Goal: Transaction & Acquisition: Purchase product/service

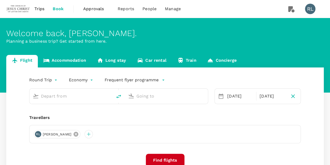
type input "Kuala Lumpur Intl (KUL)"
type input "Suvarnabhumi Intl (BKK)"
type input "Kuala Lumpur Intl (KUL)"
type input "Suvarnabhumi Intl (BKK)"
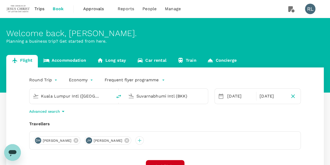
click at [130, 143] on div "JH Julie Kay Haltinner" at bounding box center [107, 140] width 47 height 8
drag, startPoint x: 128, startPoint y: 140, endPoint x: 111, endPoint y: 140, distance: 17.5
click at [126, 140] on icon at bounding box center [126, 140] width 5 height 5
click at [74, 140] on icon at bounding box center [76, 140] width 6 height 6
click at [38, 140] on div at bounding box center [38, 140] width 8 height 8
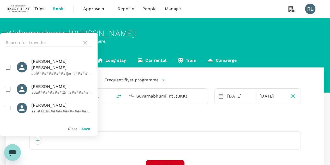
click at [39, 36] on div at bounding box center [49, 43] width 98 height 20
click at [33, 41] on input "text" at bounding box center [43, 42] width 74 height 8
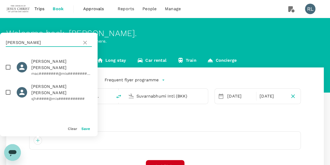
type input "[PERSON_NAME]"
drag, startPoint x: 7, startPoint y: 81, endPoint x: 10, endPoint y: 86, distance: 5.6
click at [7, 87] on input "checkbox" at bounding box center [8, 92] width 11 height 11
checkbox input "true"
click at [84, 129] on button "Save" at bounding box center [85, 128] width 9 height 4
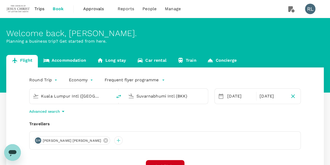
click at [100, 99] on input "Kuala Lumpur Intl (KUL)" at bounding box center [71, 96] width 61 height 8
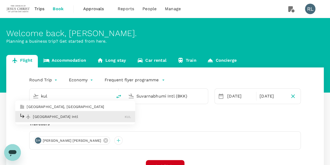
drag, startPoint x: 62, startPoint y: 116, endPoint x: 69, endPoint y: 114, distance: 7.6
click at [62, 116] on p "Kuala Lumpur Intl" at bounding box center [79, 116] width 92 height 5
type input "Kuala Lumpur Intl (KUL)"
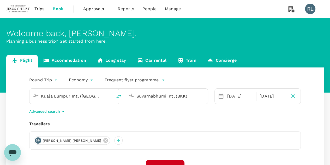
drag, startPoint x: 193, startPoint y: 97, endPoint x: 135, endPoint y: 94, distance: 57.5
click at [135, 94] on div "Suvarnabhumi Intl (BKK)" at bounding box center [169, 95] width 70 height 10
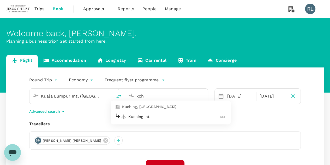
click at [153, 116] on p "Kuching Intl" at bounding box center [174, 116] width 92 height 5
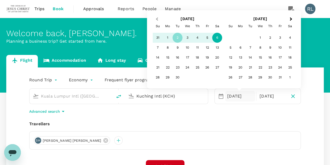
type input "Kuching Intl (KCH)"
click at [157, 19] on span "Previous Month" at bounding box center [157, 19] width 0 height 6
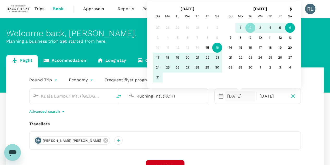
click at [220, 48] on div "16" at bounding box center [217, 48] width 10 height 10
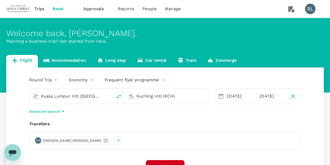
click at [200, 113] on div "Advanced search" at bounding box center [164, 111] width 271 height 6
click at [117, 96] on icon "delete" at bounding box center [118, 96] width 5 height 4
type input "Kuching Intl (KCH)"
type input "Kuala Lumpur Intl (KUL)"
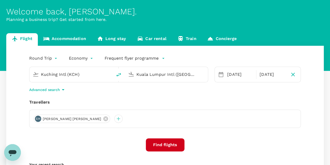
scroll to position [52, 0]
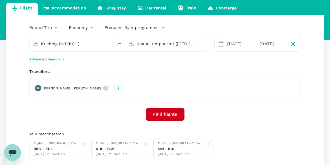
click at [161, 111] on button "Find flights" at bounding box center [165, 113] width 39 height 13
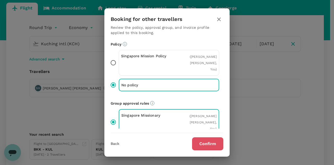
click at [201, 143] on button "Confirm" at bounding box center [207, 143] width 31 height 13
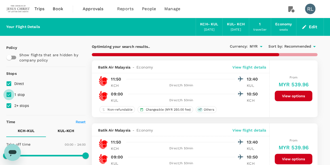
click at [9, 94] on input "1 stop" at bounding box center [8, 94] width 11 height 11
checkbox input "false"
drag, startPoint x: 9, startPoint y: 102, endPoint x: 9, endPoint y: 106, distance: 3.7
click at [9, 106] on input "2+ stops" at bounding box center [8, 105] width 11 height 11
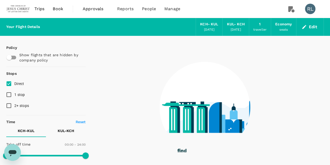
click at [9, 106] on input "2+ stops" at bounding box center [8, 105] width 11 height 11
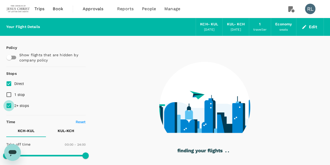
click at [8, 106] on input "2+ stops" at bounding box center [8, 105] width 11 height 11
checkbox input "false"
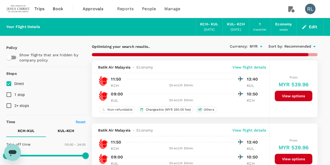
click at [289, 46] on span "Recommended" at bounding box center [297, 47] width 27 height 6
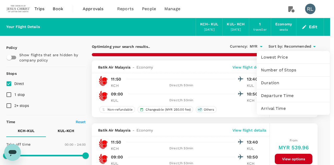
click at [272, 96] on span "Departure Time" at bounding box center [293, 95] width 65 height 6
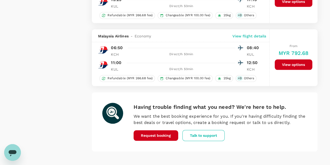
scroll to position [1242, 0]
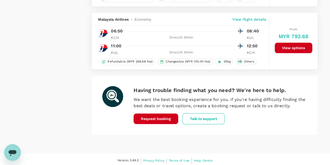
type input "1600"
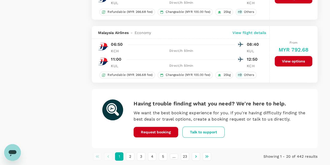
scroll to position [1246, 0]
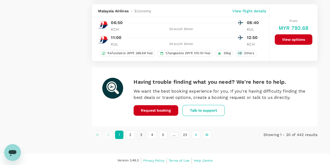
click at [143, 132] on button "3" at bounding box center [141, 134] width 8 height 8
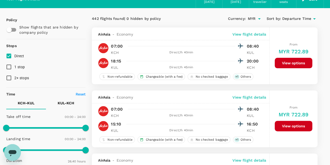
scroll to position [0, 0]
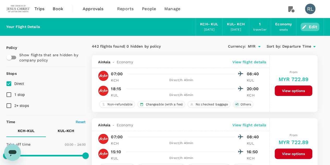
click at [316, 27] on button "Edit" at bounding box center [309, 27] width 19 height 8
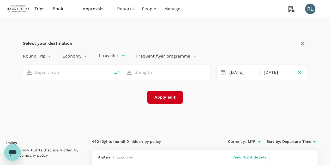
type input "Kuching Intl (KCH)"
type input "Kuala Lumpur Intl (KUL)"
click at [301, 74] on icon "button" at bounding box center [299, 72] width 6 height 6
type input "oneway"
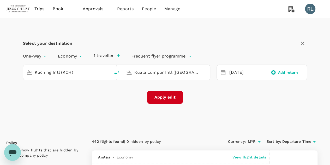
click at [168, 98] on button "Apply edit" at bounding box center [165, 96] width 36 height 13
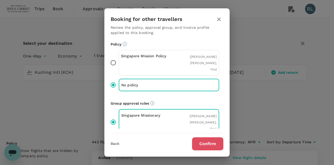
click at [212, 142] on button "Confirm" at bounding box center [207, 143] width 31 height 13
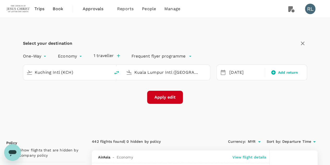
checkbox input "false"
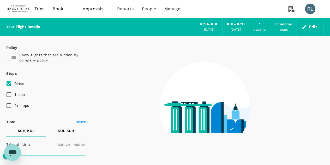
type input "1440"
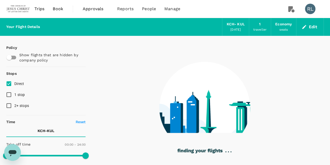
type input "510"
checkbox input "true"
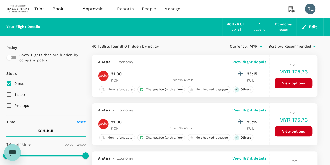
click at [298, 46] on span "Recommended" at bounding box center [297, 47] width 27 height 6
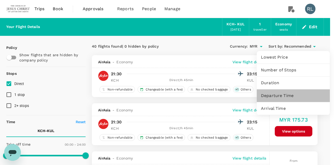
click at [274, 96] on span "Departure Time" at bounding box center [293, 95] width 65 height 6
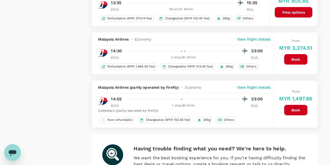
scroll to position [957, 0]
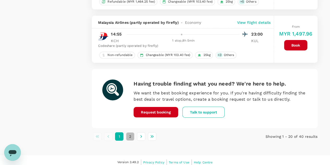
click at [131, 133] on button "2" at bounding box center [130, 136] width 8 height 8
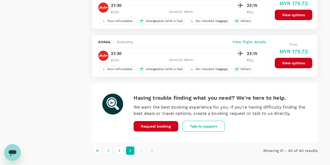
scroll to position [939, 0]
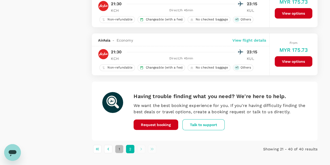
click at [118, 145] on button "1" at bounding box center [119, 148] width 8 height 8
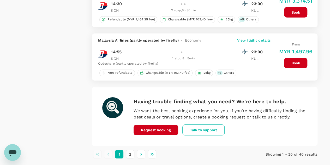
scroll to position [957, 0]
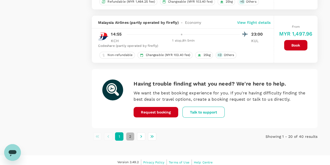
click at [130, 132] on button "2" at bounding box center [130, 136] width 8 height 8
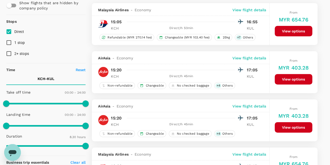
scroll to position [52, 0]
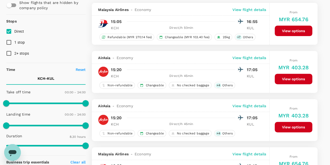
click at [247, 56] on p "View flight details" at bounding box center [249, 57] width 34 height 5
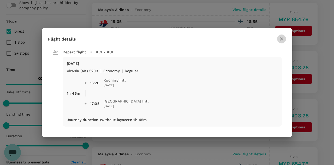
click at [283, 38] on icon "button" at bounding box center [281, 39] width 6 height 6
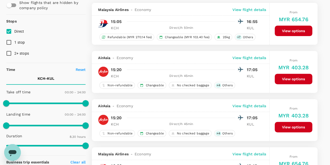
scroll to position [0, 0]
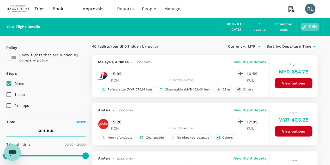
click at [312, 27] on button "Edit" at bounding box center [309, 27] width 19 height 8
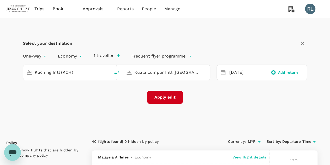
type input "Kuching Intl (KCH)"
click at [160, 75] on input "Kuala Lumpur Intl (KUL)" at bounding box center [166, 72] width 65 height 8
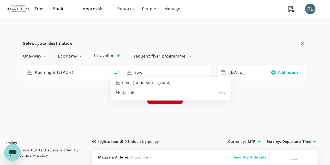
click at [140, 95] on div "Sibu SBW" at bounding box center [171, 92] width 112 height 8
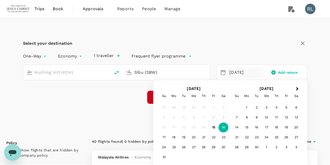
type input "Sibu (SBW)"
click at [125, 104] on div "Select your destination One-Way oneway Economy economy 1 traveller Frequent fly…" at bounding box center [164, 74] width 317 height 113
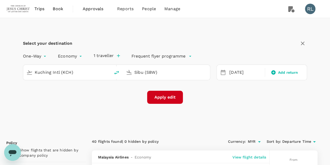
click at [162, 98] on button "Apply edit" at bounding box center [165, 96] width 36 height 13
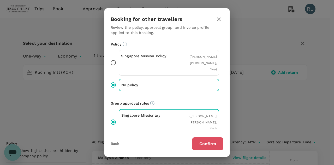
click at [203, 143] on button "Confirm" at bounding box center [207, 143] width 31 height 13
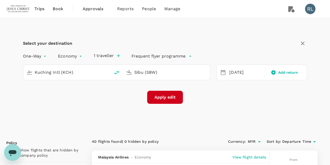
checkbox input "false"
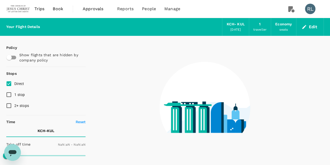
type input "1440"
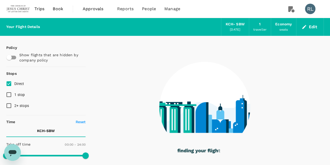
checkbox input "true"
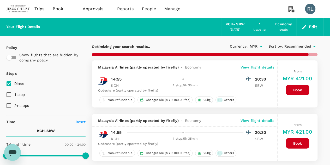
click at [296, 47] on span "Recommended" at bounding box center [297, 47] width 27 height 6
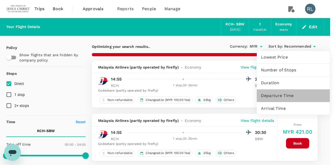
click at [277, 96] on span "Departure Time" at bounding box center [293, 95] width 65 height 6
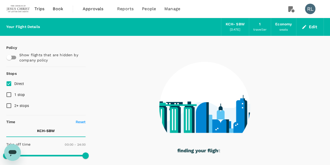
checkbox input "false"
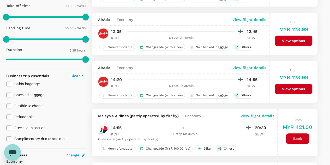
scroll to position [130, 0]
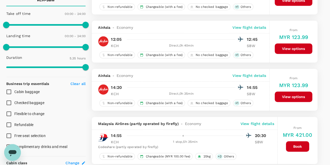
click at [252, 75] on p "View flight details" at bounding box center [249, 75] width 34 height 5
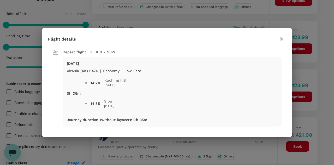
click at [280, 38] on icon "button" at bounding box center [281, 39] width 6 height 6
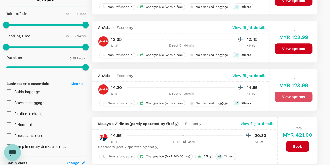
click at [298, 95] on button "View options" at bounding box center [294, 96] width 38 height 10
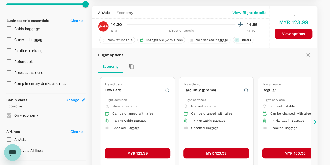
scroll to position [198, 0]
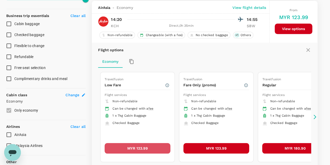
click at [134, 145] on button "MYR 123.99" at bounding box center [138, 148] width 66 height 10
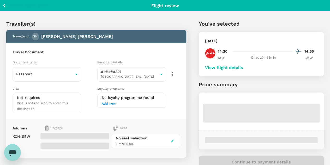
click at [243, 67] on button "View flight details" at bounding box center [224, 67] width 38 height 5
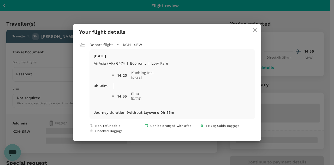
click at [252, 31] on icon "close" at bounding box center [255, 30] width 6 height 6
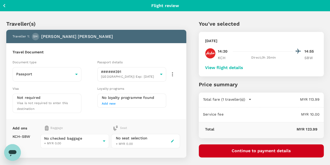
click at [268, 150] on button "Continue to payment details" at bounding box center [261, 150] width 125 height 13
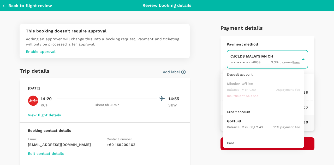
click at [238, 60] on body "Back to flight results Flight review Traveller(s) Traveller 1 : SH Spencer Jay …" at bounding box center [167, 112] width 334 height 224
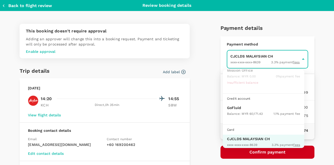
click at [238, 107] on p "GoFluid" at bounding box center [263, 107] width 73 height 5
type input "9b357727-6904-47bd-a44e-9a56bf7dfc7a"
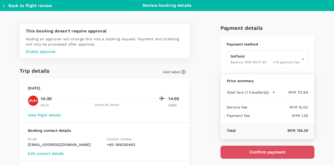
click at [255, 150] on button "Confirm payment" at bounding box center [267, 151] width 94 height 13
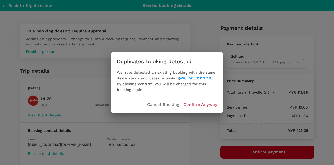
click at [196, 104] on p "Confirm Anyway" at bounding box center [200, 104] width 34 height 6
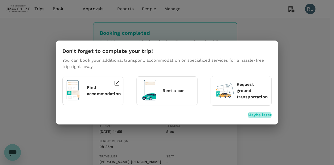
click at [261, 114] on p "Maybe later" at bounding box center [259, 115] width 24 height 6
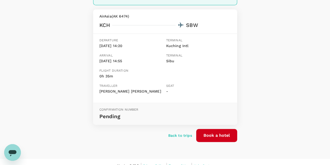
scroll to position [77, 0]
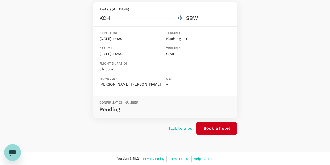
click at [12, 150] on icon "Open messaging window" at bounding box center [13, 153] width 8 height 6
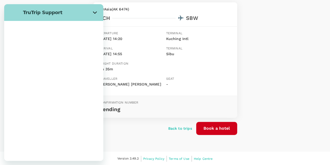
scroll to position [0, 0]
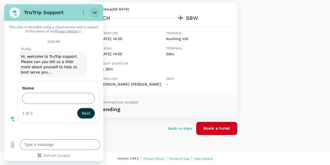
click at [93, 13] on icon "Close" at bounding box center [95, 12] width 4 height 4
type textarea "x"
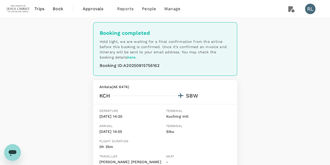
click at [89, 9] on span "Approvals" at bounding box center [96, 9] width 26 height 6
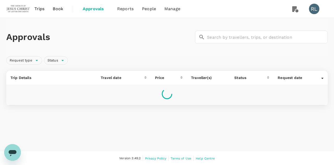
click at [40, 7] on span "Trips" at bounding box center [39, 9] width 10 height 6
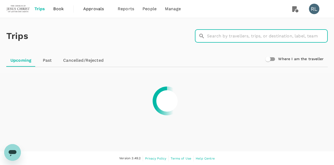
click at [234, 37] on input "text" at bounding box center [267, 35] width 121 height 13
type input "[PERSON_NAME]"
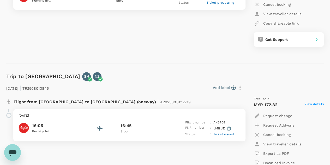
scroll to position [156, 0]
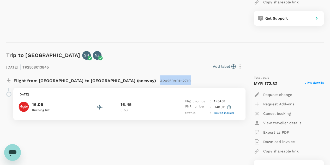
drag, startPoint x: 136, startPoint y: 79, endPoint x: 106, endPoint y: 80, distance: 29.7
click at [160, 80] on span "A20250801112719" at bounding box center [175, 80] width 30 height 4
copy span "A20250801112719"
click at [227, 112] on span "Ticket issued" at bounding box center [223, 113] width 21 height 4
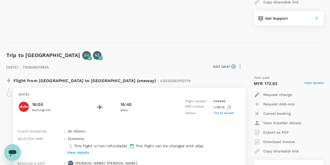
click at [12, 152] on icon "Open messaging window" at bounding box center [13, 153] width 8 height 6
type textarea "x"
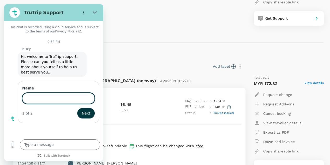
click at [60, 94] on input "Name" at bounding box center [58, 98] width 72 height 11
type input "[PERSON_NAME]"
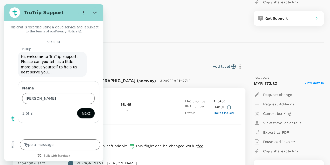
click at [84, 110] on span "Next" at bounding box center [86, 113] width 9 height 6
type textarea "x"
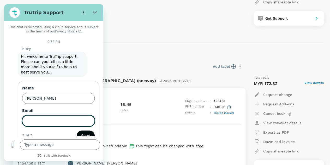
scroll to position [9, 0]
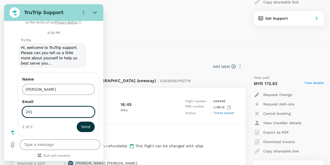
type input "[EMAIL_ADDRESS][DOMAIN_NAME]"
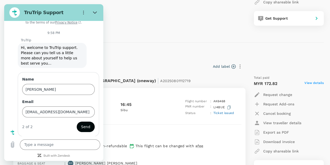
click at [82, 128] on span "Send" at bounding box center [85, 126] width 9 height 6
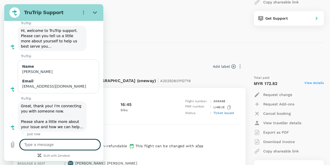
scroll to position [27, 0]
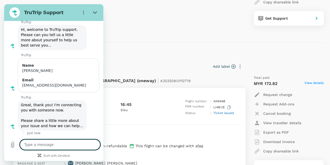
type textarea "x"
type textarea "P"
type textarea "x"
type textarea "Pl"
type textarea "x"
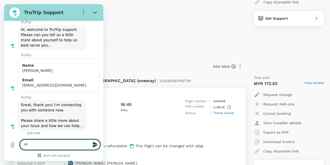
type textarea "Ple"
type textarea "x"
type textarea "Plea"
type textarea "x"
type textarea "Pleas"
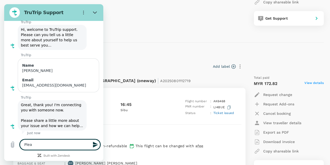
type textarea "x"
type textarea "Please"
type textarea "x"
type textarea "Please"
type textarea "x"
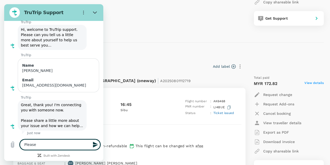
type textarea "Please c"
type textarea "x"
type textarea "Please ca"
type textarea "x"
type textarea "Please can"
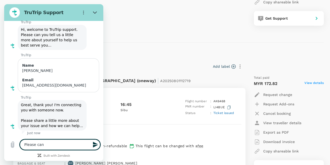
type textarea "x"
type textarea "Please canc"
type textarea "x"
type textarea "Please cance"
type textarea "x"
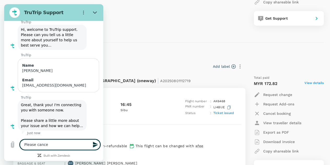
type textarea "Please cancen"
type textarea "x"
type textarea "Please cancenl"
type textarea "x"
type textarea "Please cancen"
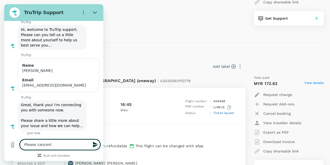
type textarea "x"
type textarea "Please cance"
type textarea "x"
type textarea "Please cancel"
type textarea "x"
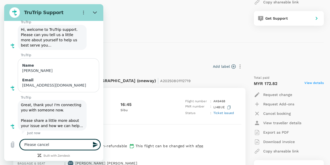
type textarea "Please cancel"
type textarea "x"
type textarea "Please cancel f"
type textarea "x"
type textarea "Please cancel fl"
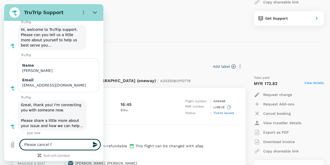
type textarea "x"
type textarea "Please cancel fli"
type textarea "x"
type textarea "Please cancel flig"
type textarea "x"
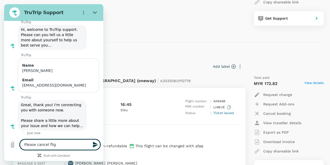
type textarea "Please cancel fligh"
type textarea "x"
type textarea "Please cancel flight"
type textarea "x"
type textarea "Please cancel flight"
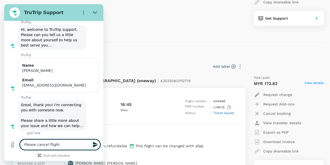
type textarea "x"
type textarea "Please cancel flight f"
type textarea "x"
type textarea "Please cancel flight fo"
type textarea "x"
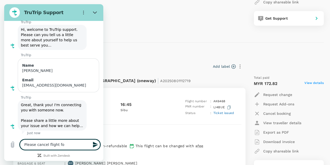
type textarea "Please cancel flight for"
type textarea "x"
type textarea "Please cancel flight for"
type textarea "x"
type textarea "Please cancel flight for t"
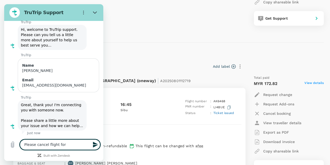
type textarea "x"
type textarea "Please cancel flight for th"
type textarea "x"
type textarea "Please cancel flight for the"
type textarea "x"
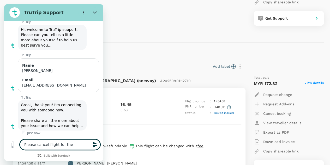
type textarea "Please cancel flight for the"
type textarea "x"
type textarea "Please cancel flight for the b"
type textarea "x"
type textarea "Please cancel flight for the"
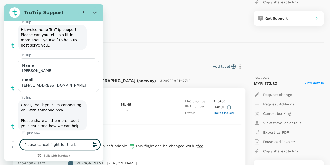
type textarea "x"
type textarea "Please cancel flight for the"
type textarea "x"
type textarea "Please cancel flight for th"
type textarea "x"
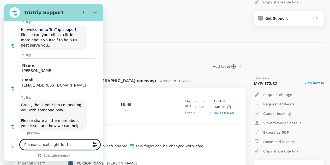
type textarea "Please cancel flight for the"
type textarea "x"
type textarea "Please cancel flight for th"
type textarea "x"
type textarea "Please cancel flight for t"
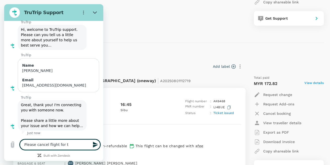
type textarea "x"
type textarea "Please cancel flight for"
type textarea "x"
type textarea "Please cancel flight for b"
type textarea "x"
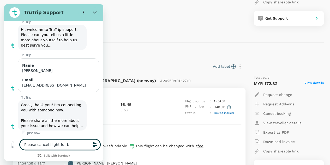
type textarea "Please cancel flight for bo"
type textarea "x"
type textarea "Please cancel flight for boo"
type textarea "x"
type textarea "Please cancel flight for book"
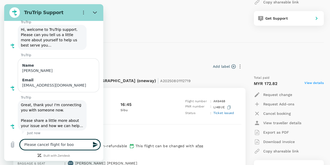
type textarea "x"
type textarea "Please cancel flight for booki"
type textarea "x"
type textarea "Please cancel flight for bookin"
type textarea "x"
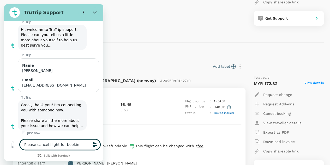
type textarea "Please cancel flight for booking"
type textarea "x"
type textarea "Please cancel flight for booking"
type textarea "x"
type textarea "Please cancel flight for booking"
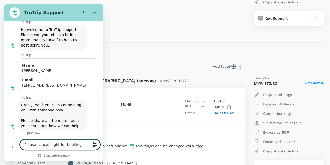
type textarea "x"
paste textarea "A20250801112719"
type textarea "Please cancel flight for booking A20250801112719"
type textarea "x"
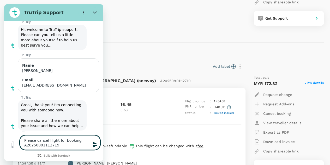
type textarea "Please cancel flight for booking A20250801112719."
type textarea "x"
type textarea "Please cancel flight for booking A20250801112719."
type textarea "x"
type textarea "Please cancel flight for booking A20250801112719."
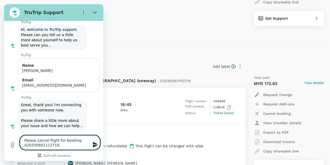
type textarea "x"
type textarea "Please cancel flight for booking A20250801112719. N"
type textarea "x"
type textarea "Please cancel flight for booking A20250801112719. Ne"
type textarea "x"
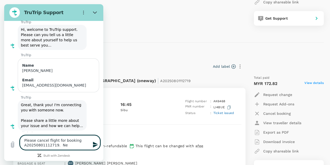
type textarea "Please cancel flight for booking A20250801112719. Nei"
type textarea "x"
type textarea "Please cancel flight for booking A20250801112719. Neir"
type textarea "x"
type textarea "Please cancel flight for booking A20250801112719. Nei"
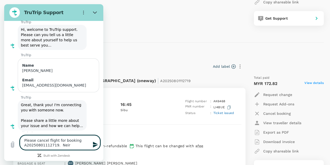
type textarea "x"
type textarea "Please cancel flight for booking A20250801112719. Ne"
type textarea "x"
type textarea "Please cancel flight for booking A20250801112719. Nei"
type textarea "x"
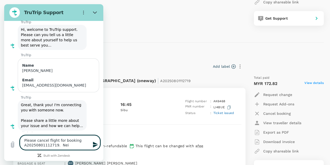
type textarea "Please cancel flight for booking A20250801112719. Neit"
type textarea "x"
type textarea "Please cancel flight for booking A20250801112719. Neith"
type textarea "x"
type textarea "Please cancel flight for booking A20250801112719. Neithe"
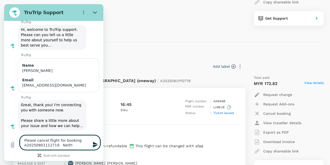
type textarea "x"
type textarea "Please cancel flight for booking A20250801112719. Neither"
type textarea "x"
type textarea "Please cancel flight for booking A20250801112719. Neither"
type textarea "x"
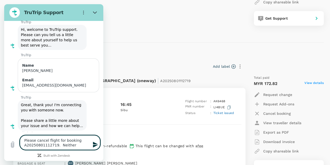
type textarea "Please cancel flight for booking A20250801112719. Neither M"
type textarea "x"
type textarea "Please cancel flight for booking A20250801112719. Neither Mr"
type textarea "x"
type textarea "Please cancel flight for booking A20250801112719. Neither Mr."
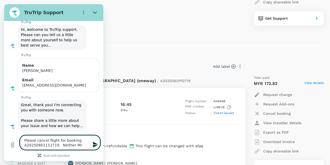
type textarea "x"
type textarea "Please cancel flight for booking A20250801112719. Neither Mr."
type textarea "x"
type textarea "Please cancel flight for booking A20250801112719. Neither Mr. H"
type textarea "x"
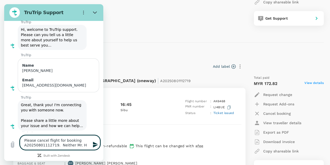
type textarea "Please cancel flight for booking A20250801112719. Neither Mr. Ha"
type textarea "x"
type textarea "Please cancel flight for booking A20250801112719. Neither [PERSON_NAME]"
type textarea "x"
type textarea "Please cancel flight for booking A20250801112719. Neither Mr. Hans"
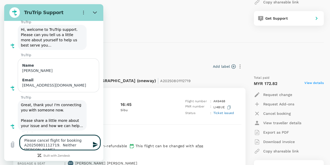
type textarea "x"
type textarea "Please cancel flight for booking A20250801112719. Neither [PERSON_NAME]"
type textarea "x"
type textarea "Please cancel flight for booking A20250801112719. Neither [PERSON_NAME]"
type textarea "x"
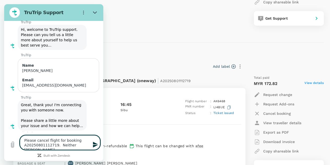
type textarea "Please cancel flight for booking A20250801112719. Neither [PERSON_NAME]"
type textarea "x"
type textarea "Please cancel flight for booking A20250801112719. Neither [PERSON_NAME] o"
type textarea "x"
type textarea "Please cancel flight for booking A20250801112719. Neither [PERSON_NAME] or"
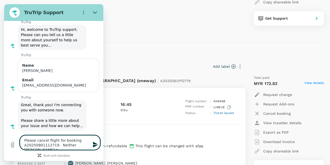
type textarea "x"
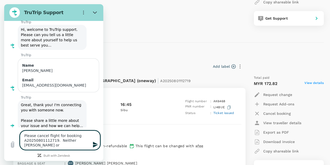
type textarea "Please cancel flight for booking A20250801112719. Neither [PERSON_NAME] or"
type textarea "x"
type textarea "Please cancel flight for booking A20250801112719. Neither [PERSON_NAME] or Z"
type textarea "x"
type textarea "Please cancel flight for booking A20250801112719. Neither [PERSON_NAME] or Zu"
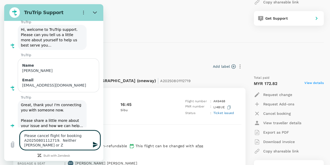
type textarea "x"
type textarea "Please cancel flight for booking A20250801112719. Neither [PERSON_NAME] or Zur"
type textarea "x"
type textarea "Please cancel flight for booking A20250801112719. Neither [PERSON_NAME] or Zurc"
type textarea "x"
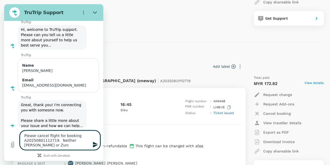
type textarea "Please cancel flight for booking A20250801112719. Neither [PERSON_NAME] or Zurch"
type textarea "x"
type textarea "Please cancel flight for booking A20250801112719. Neither [PERSON_NAME] or Zurc…"
type textarea "x"
type textarea "Please cancel flight for booking A20250801112719. Neither [PERSON_NAME] or [PER…"
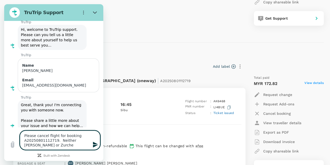
type textarea "x"
type textarea "Please cancel flight for booking A20250801112719. Neither [PERSON_NAME] or [PER…"
type textarea "x"
type textarea "Please cancel flight for booking A20250801112719. Neither [PERSON_NAME] or [PER…"
type textarea "x"
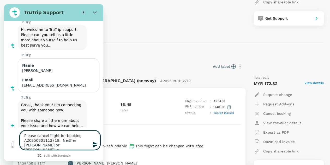
type textarea "Please cancel flight for booking A20250801112719. Neither [PERSON_NAME] or [PER…"
type textarea "x"
type textarea "Please cancel flight for booking A20250801112719. Neither [PERSON_NAME] or [PER…"
type textarea "x"
type textarea "Please cancel flight for booking A20250801112719. Neither [PERSON_NAME] or [PER…"
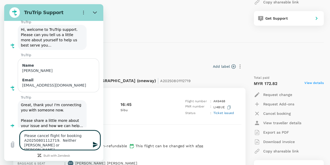
type textarea "x"
type textarea "Please cancel flight for booking A20250801112719. Neither [PERSON_NAME] or [PER…"
type textarea "x"
type textarea "Please cancel flight for booking A20250801112719. Neither [PERSON_NAME] or [PER…"
type textarea "x"
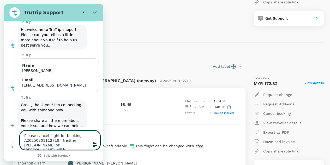
type textarea "Please cancel flight for booking A20250801112719. Neither [PERSON_NAME] or [PER…"
type textarea "x"
type textarea "Please cancel flight for booking A20250801112719. Neither [PERSON_NAME] or [PER…"
type textarea "x"
type textarea "Please cancel flight for booking A20250801112719. Neither [PERSON_NAME] or [PER…"
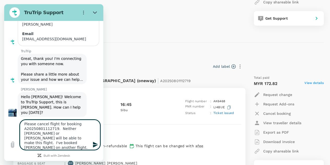
scroll to position [74, 0]
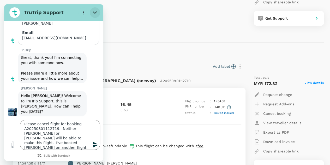
click at [94, 12] on icon "Close" at bounding box center [95, 12] width 4 height 2
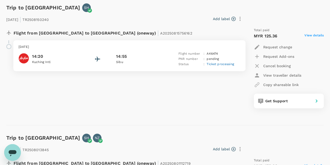
click at [14, 150] on icon "Open messaging window" at bounding box center [13, 153] width 8 height 6
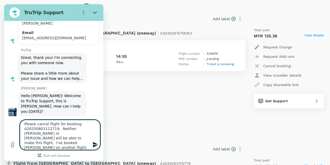
scroll to position [4, 0]
click at [94, 145] on icon "Send message" at bounding box center [95, 144] width 5 height 6
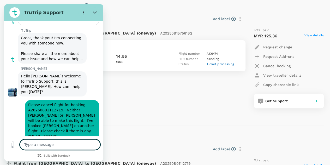
scroll to position [93, 0]
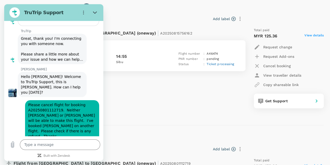
click at [163, 103] on div "Flight from [GEOGRAPHIC_DATA] to [GEOGRAPHIC_DATA] (oneway) | A20250815756162 […" at bounding box center [122, 67] width 241 height 89
click at [188, 116] on div "Flight from [GEOGRAPHIC_DATA] to [GEOGRAPHIC_DATA] (oneway) | A20250815756162 […" at bounding box center [164, 69] width 317 height 93
click at [94, 13] on icon "Close" at bounding box center [95, 12] width 4 height 2
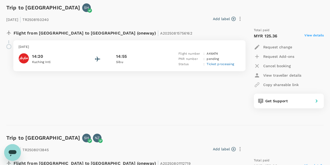
scroll to position [94, 0]
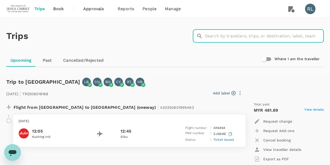
click at [211, 36] on input "text" at bounding box center [264, 35] width 119 height 13
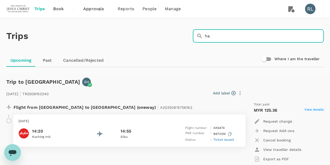
type input "h"
type input "[PERSON_NAME]"
click at [15, 150] on icon "Open messaging window, 1 unread message" at bounding box center [13, 153] width 8 height 6
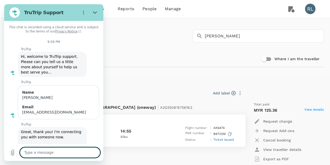
type textarea "x"
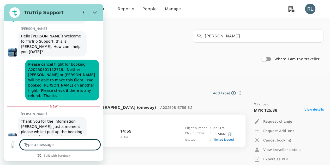
scroll to position [134, 0]
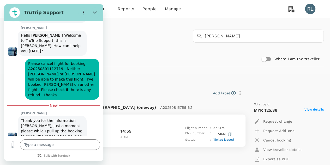
click at [176, 72] on div "Trip to Sibu SH 16 Aug 2025 | TR2508150240 Add label Flight from Malaysia to Ma…" at bounding box center [163, 143] width 322 height 149
click at [71, 144] on textarea at bounding box center [60, 144] width 80 height 10
type textarea "Y"
type textarea "x"
type textarea "Yo"
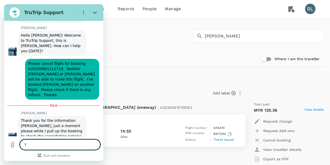
type textarea "x"
type textarea "You"
type textarea "x"
type textarea "You"
type textarea "x"
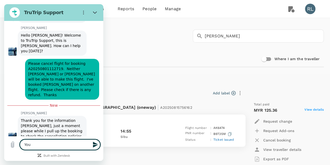
type textarea "You c"
type textarea "x"
type textarea "You ca"
type textarea "x"
type textarea "You can"
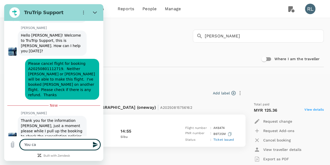
type textarea "x"
type textarea "You can"
type textarea "x"
type textarea "You can c"
type textarea "x"
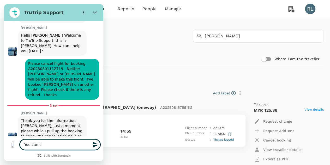
type textarea "You can ca"
type textarea "x"
type textarea "You can can"
type textarea "x"
type textarea "You can canc"
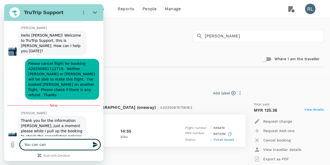
type textarea "x"
type textarea "You can cance"
type textarea "x"
type textarea "You can cancel"
type textarea "x"
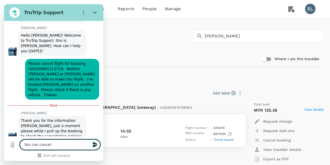
type textarea "You can cancel"
type textarea "x"
type textarea "You can cancel e"
type textarea "x"
type textarea "You can cancel ev"
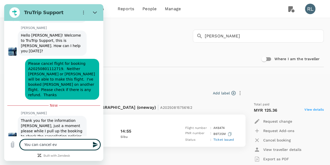
type textarea "x"
type textarea "You can cancel eve"
type textarea "x"
type textarea "You can cancel even"
type textarea "x"
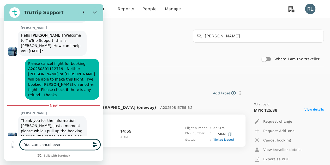
type textarea "You can cancel even"
type textarea "x"
type textarea "You can cancel even i"
type textarea "x"
type textarea "You can cancel even if"
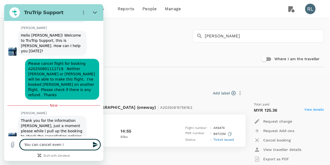
type textarea "x"
type textarea "You can cancel even if"
type textarea "x"
type textarea "You can cancel even if t"
type textarea "x"
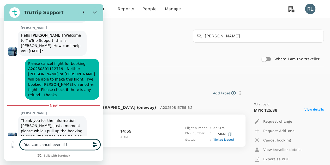
type textarea "You can cancel even if th"
type textarea "x"
type textarea "You can cancel even if the"
type textarea "x"
type textarea "You can cancel even if ther"
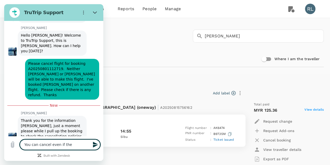
type textarea "x"
type textarea "You can cancel even if there"
type textarea "x"
type textarea "You can cancel even if there"
type textarea "x"
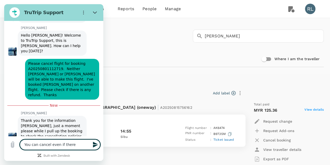
type textarea "You can cancel even if there i"
type textarea "x"
type textarea "You can cancel even if there is"
type textarea "x"
type textarea "You can cancel even if there isn"
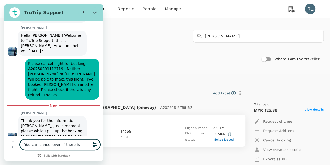
type textarea "x"
type textarea "You can cancel even if there isn'"
type textarea "x"
type textarea "You can cancel even if there isn't"
type textarea "x"
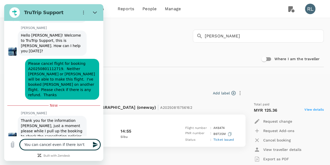
type textarea "You can cancel even if there isn't"
type textarea "x"
type textarea "You can cancel even if there isn't a"
type textarea "x"
type textarea "You can cancel even if there isn't a"
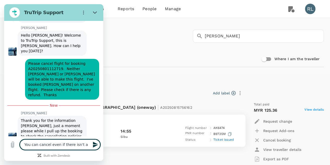
type textarea "x"
type textarea "You can cancel even if there isn't a r"
type textarea "x"
type textarea "You can cancel even if there isn't a re"
type textarea "x"
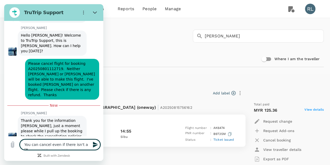
type textarea "You can cancel even if there isn't a ref"
type textarea "x"
type textarea "You can cancel even if there isn't a refu"
type textarea "x"
type textarea "You can cancel even if there isn't a refun"
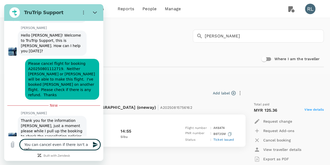
type textarea "x"
type textarea "You can cancel even if there isn't a refund"
type textarea "x"
type textarea "You can cancel even if there isn't a refund."
type textarea "x"
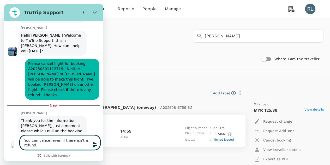
type textarea "You can cancel even if there isn't a refund."
type textarea "x"
type textarea "You can cancel even if there isn't a refund."
type textarea "x"
type textarea "You can cancel even if there isn't a refund. T"
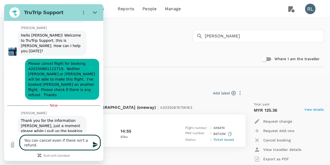
type textarea "x"
type textarea "You can cancel even if there isn't a refund. Te"
type textarea "x"
type textarea "You can cancel even if there isn't a refund. Teh"
type textarea "x"
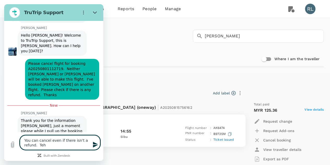
type textarea "You can cancel even if there isn't a refund. Te"
type textarea "x"
type textarea "You can cancel even if there isn't a refund. T"
type textarea "x"
type textarea "You can cancel even if there isn't a refund. Th"
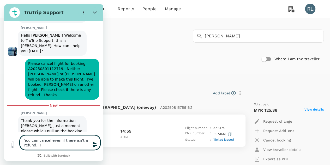
type textarea "x"
type textarea "You can cancel even if there isn't a refund. The"
type textarea "x"
type textarea "You can cancel even if there isn't a refund. They"
type textarea "x"
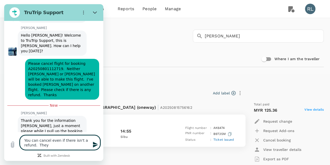
type textarea "You can cancel even if there isn't a refund. They"
type textarea "x"
type textarea "You can cancel even if there isn't a refund. They w"
type textarea "x"
type textarea "You can cancel even if there isn't a refund. They wi"
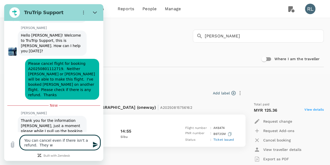
type textarea "x"
type textarea "You can cancel even if there isn't a refund. They wil"
type textarea "x"
type textarea "You can cancel even if there isn't a refund. They will"
type textarea "x"
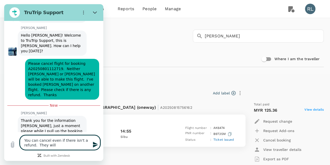
type textarea "You can cancel even if there isn't a refund. They will"
type textarea "x"
type textarea "You can cancel even if there isn't a refund. They will n"
type textarea "x"
type textarea "You can cancel even if there isn't a refund. They will no"
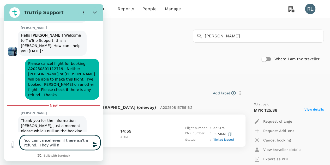
type textarea "x"
type textarea "You can cancel even if there isn't a refund. They will not"
type textarea "x"
type textarea "You can cancel even if there isn't a refund. They will not"
type textarea "x"
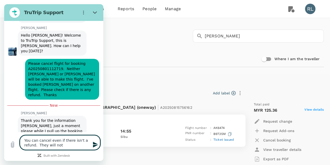
type textarea "You can cancel even if there isn't a refund. They will not b"
type textarea "x"
type textarea "You can cancel even if there isn't a refund. They will not be"
type textarea "x"
type textarea "You can cancel even if there isn't a refund. They will not be"
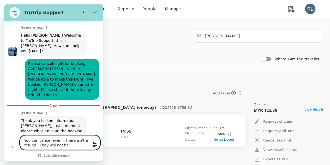
type textarea "x"
type textarea "You can cancel even if there isn't a refund. They will not be f"
type textarea "x"
type textarea "You can cancel even if there isn't a refund. They will not be fl"
type textarea "x"
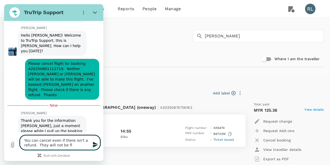
type textarea "You can cancel even if there isn't a refund. They will not be fly"
type textarea "x"
type textarea "You can cancel even if there isn't a refund. They will not be flyi"
type textarea "x"
type textarea "You can cancel even if there isn't a refund. They will not be flyin"
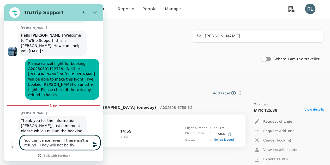
type textarea "x"
type textarea "You can cancel even if there isn't a refund. They will not be flying"
type textarea "x"
type textarea "You can cancel even if there isn't a refund. They will not be flying"
type textarea "x"
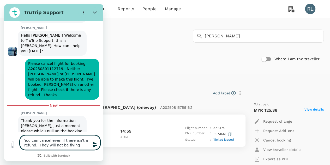
type textarea "You can cancel even if there isn't a refund. They will not be flying o"
type textarea "x"
type textarea "You can cancel even if there isn't a refund. They will not be flying on"
type textarea "x"
type textarea "You can cancel even if there isn't a refund. They will not be flying on"
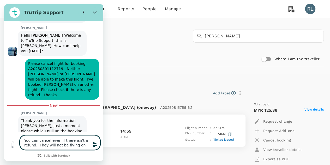
type textarea "x"
type textarea "You can cancel even if there isn't a refund. They will not be flying on t"
type textarea "x"
type textarea "You can cancel even if there isn't a refund. They will not be flying on th"
type textarea "x"
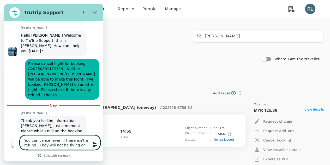
type textarea "You can cancel even if there isn't a refund. They will not be flying on tha"
type textarea "x"
type textarea "You can cancel even if there isn't a refund. They will not be flying on that"
type textarea "x"
type textarea "You can cancel even if there isn't a refund. They will not be flying on that"
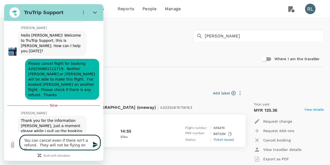
type textarea "x"
type textarea "You can cancel even if there isn't a refund. They will not be flying on that f"
type textarea "x"
type textarea "You can cancel even if there isn't a refund. They will not be flying on that fl"
type textarea "x"
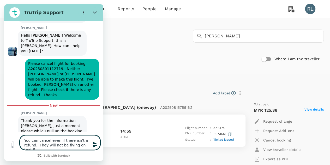
type textarea "You can cancel even if there isn't a refund. They will not be flying on that fli"
type textarea "x"
type textarea "You can cancel even if there isn't a refund. They will not be flying on that fl…"
type textarea "x"
type textarea "You can cancel even if there isn't a refund. They will not be flying on that fl…"
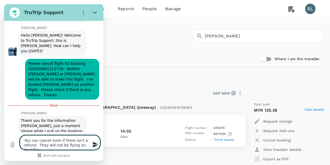
type textarea "x"
type textarea "You can cancel even if there isn't a refund. They will not be flying on that fl…"
type textarea "x"
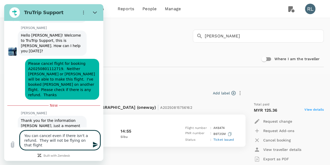
type textarea "You can cancel even if there isn't a refund. They will not be flying on that fl…"
type textarea "x"
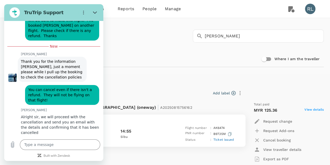
scroll to position [193, 0]
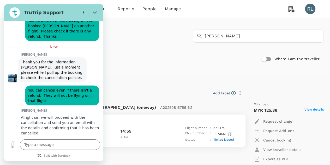
type textarea "x"
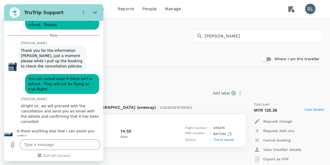
scroll to position [205, 0]
